Goal: Transaction & Acquisition: Purchase product/service

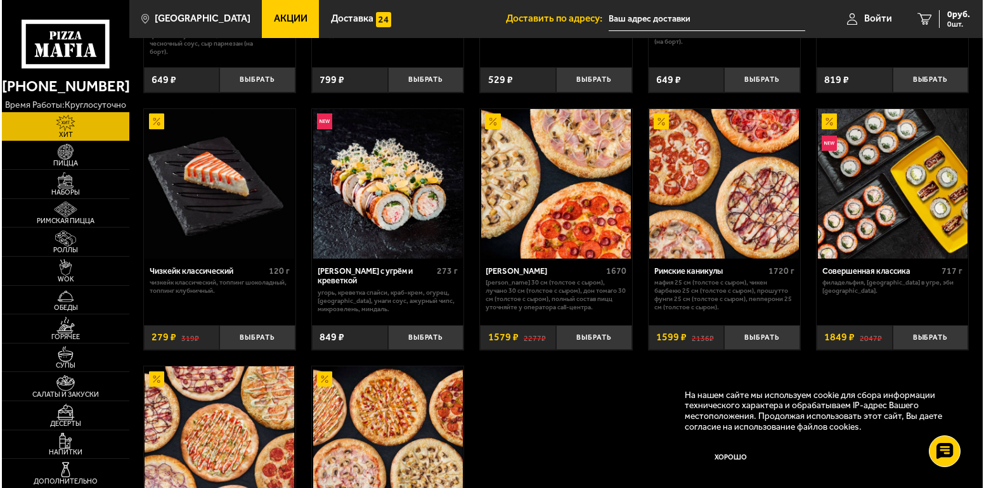
scroll to position [673, 0]
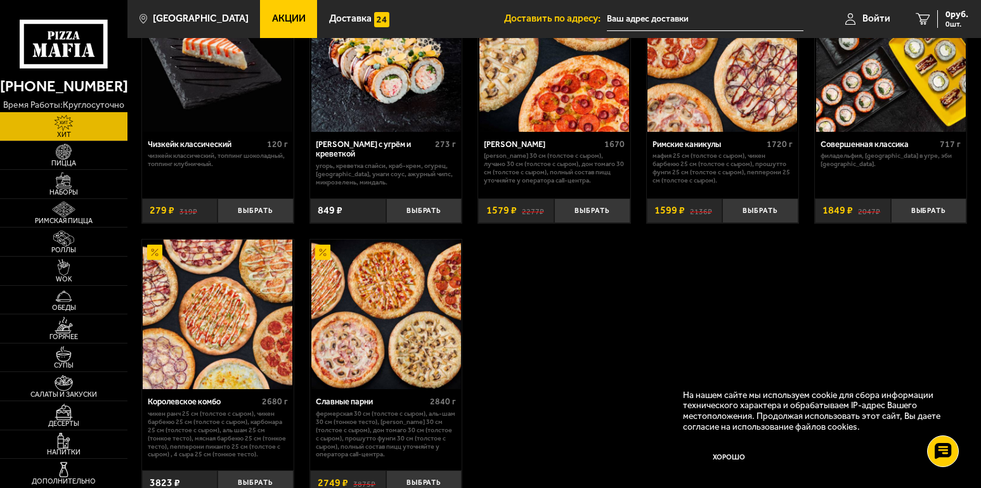
click at [190, 253] on img at bounding box center [218, 315] width 150 height 150
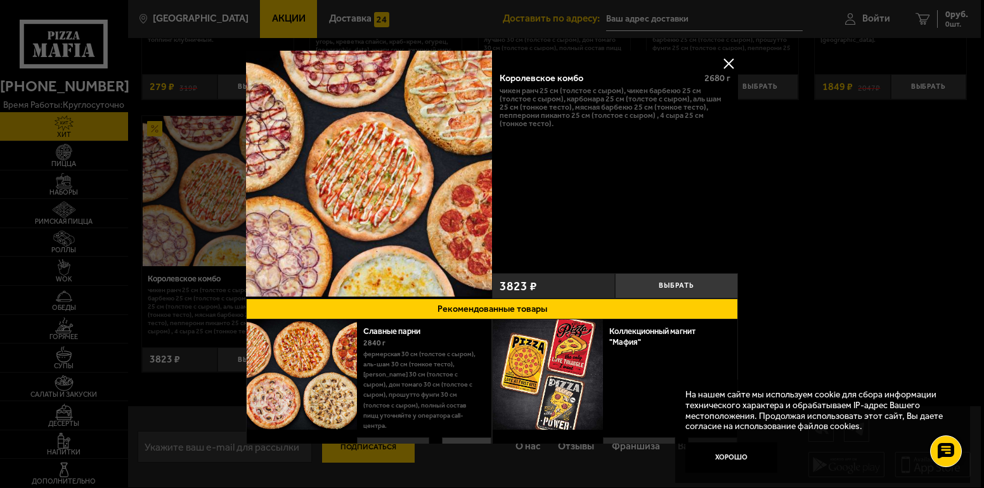
scroll to position [433, 0]
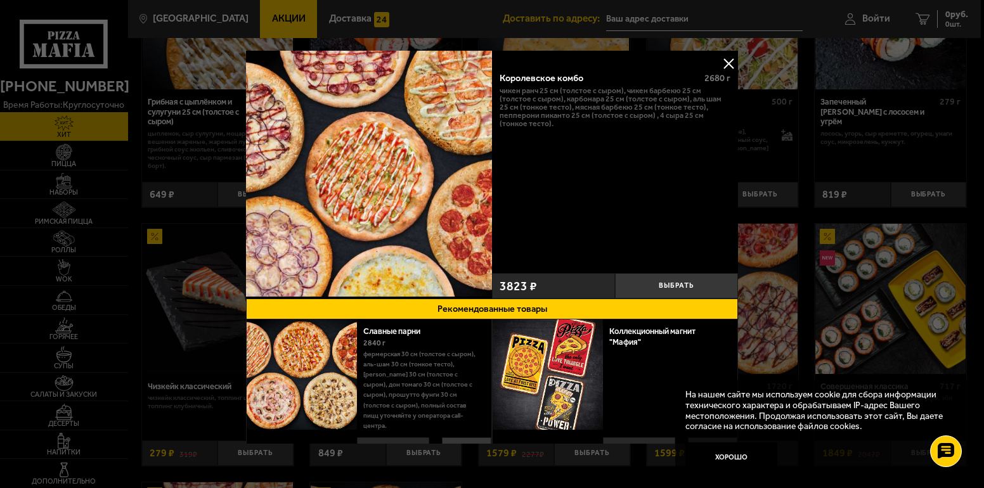
click at [501, 337] on img at bounding box center [548, 374] width 110 height 110
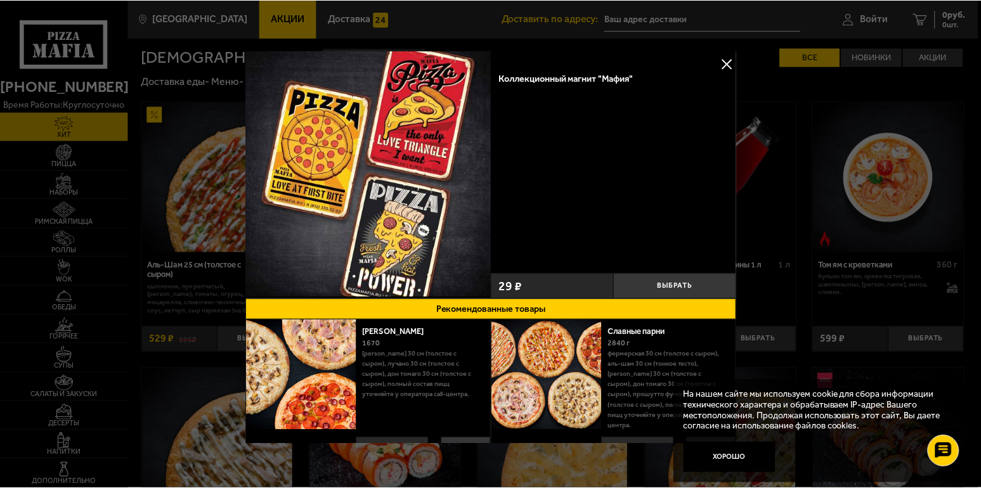
scroll to position [313, 0]
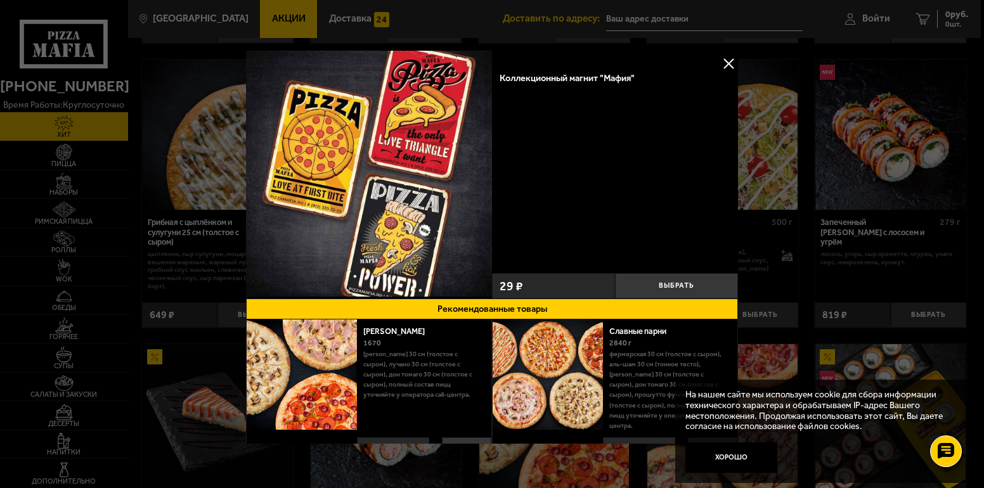
click at [705, 19] on div at bounding box center [492, 244] width 984 height 488
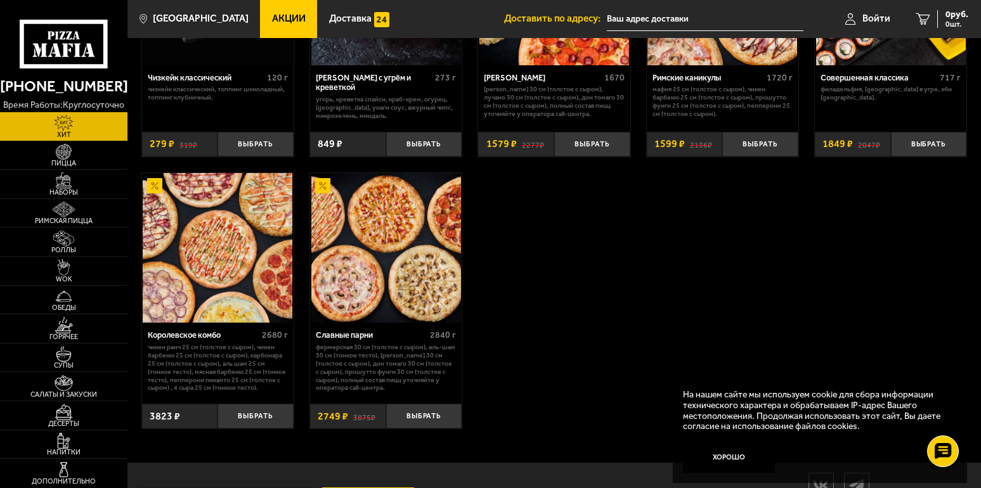
scroll to position [799, 0]
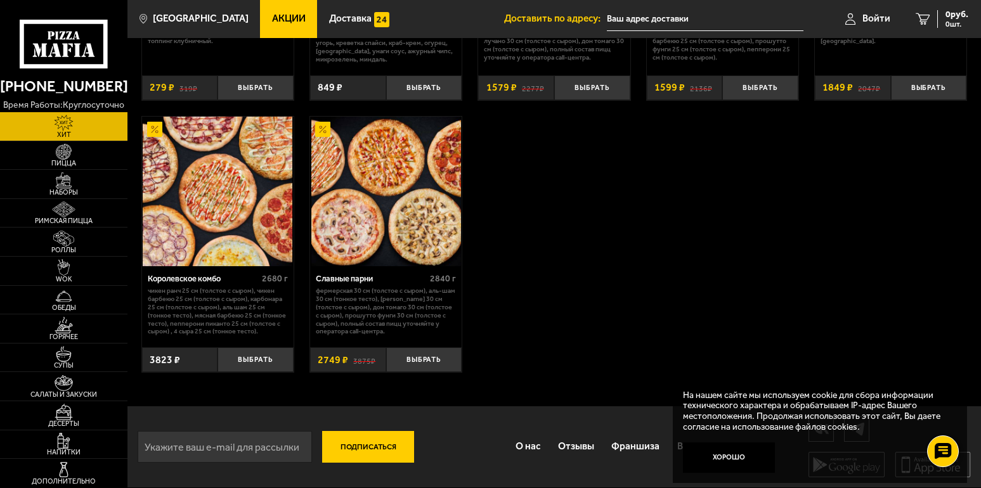
click at [370, 449] on button "Подписаться" at bounding box center [368, 447] width 92 height 32
